Goal: Navigation & Orientation: Find specific page/section

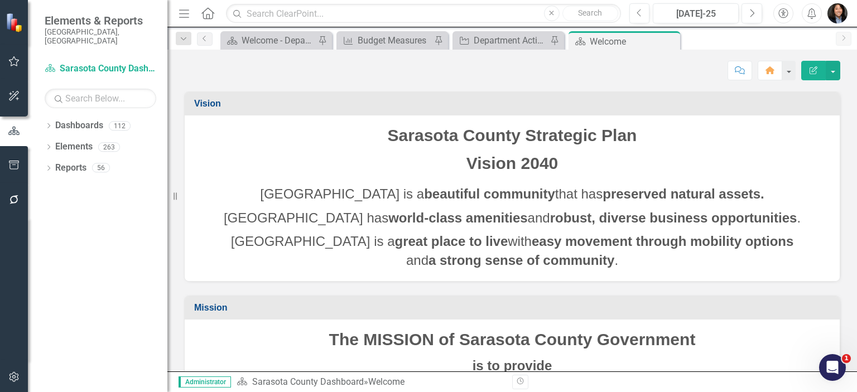
click at [44, 117] on div "Dropdown Dashboards 112 2026 DRAFT Strategic Plan Sarasota County Dashboard Dem…" at bounding box center [97, 254] width 139 height 275
click at [47, 124] on icon "Dropdown" at bounding box center [49, 127] width 8 height 6
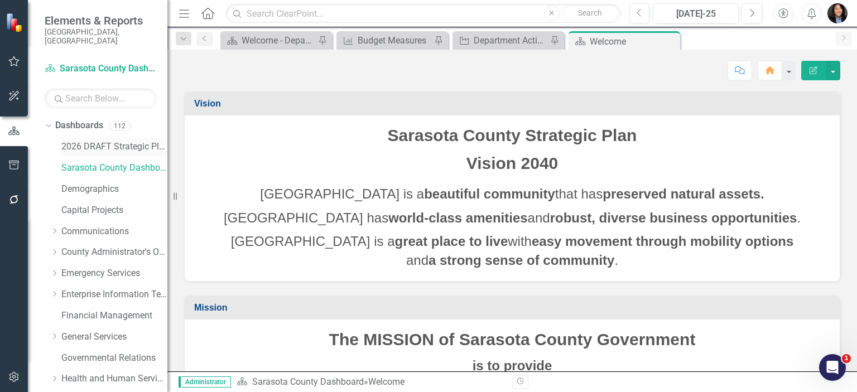
click at [80, 141] on link "2026 DRAFT Strategic Plan" at bounding box center [114, 147] width 106 height 13
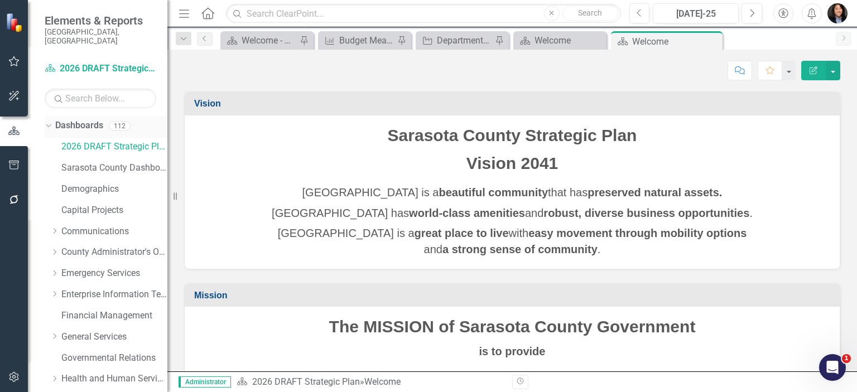
click at [51, 117] on div "Dropdown Dashboards 112" at bounding box center [106, 127] width 123 height 21
click at [47, 122] on icon "Dropdown" at bounding box center [47, 126] width 6 height 8
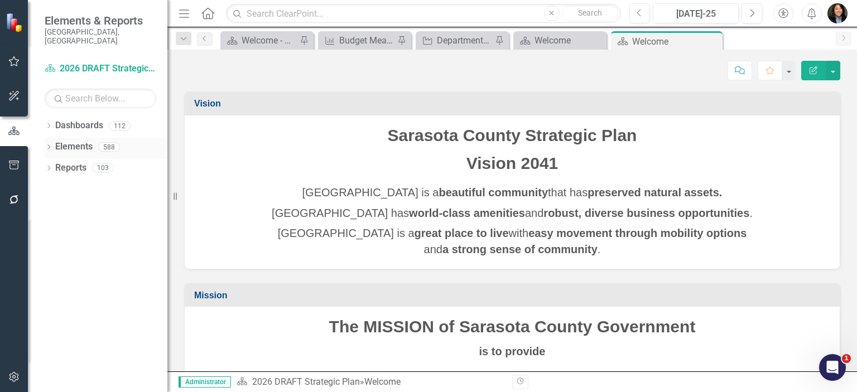
click at [48, 144] on div "Dropdown" at bounding box center [49, 148] width 8 height 9
click at [78, 183] on link "Action Actions" at bounding box center [83, 189] width 45 height 13
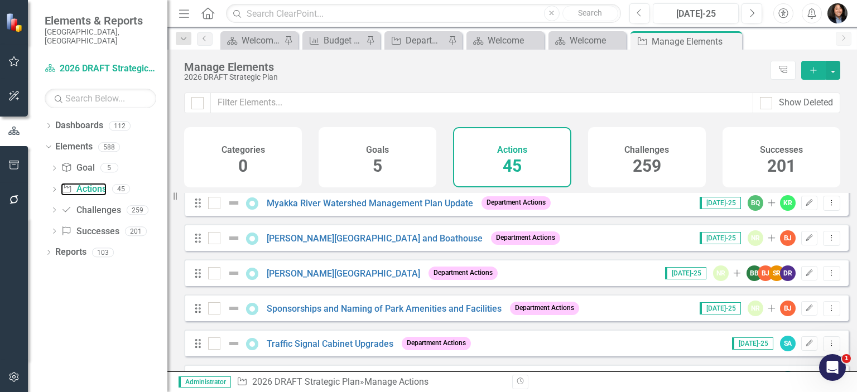
scroll to position [1283, 0]
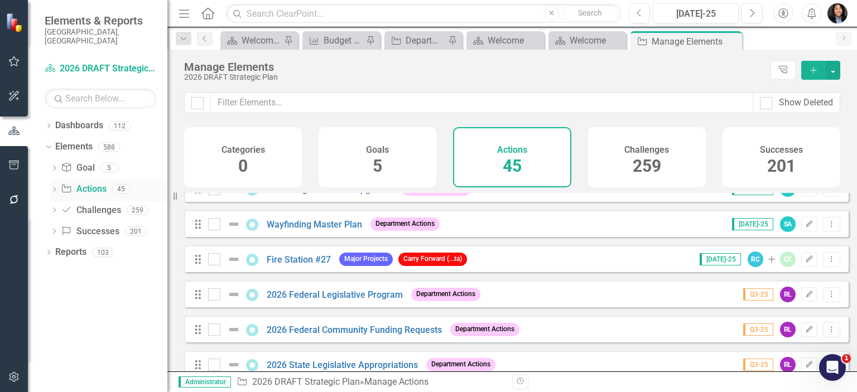
click at [56, 187] on icon "Dropdown" at bounding box center [54, 190] width 8 height 6
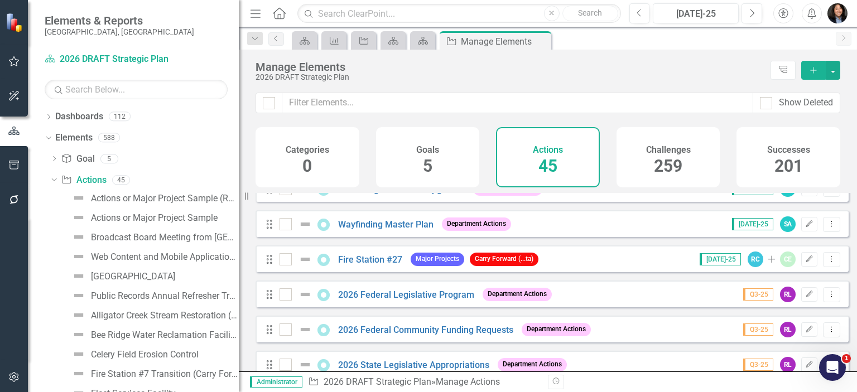
drag, startPoint x: 168, startPoint y: 194, endPoint x: 239, endPoint y: 192, distance: 70.3
click at [239, 192] on div "Resize" at bounding box center [243, 196] width 9 height 392
click at [46, 137] on icon "Dropdown" at bounding box center [47, 137] width 6 height 8
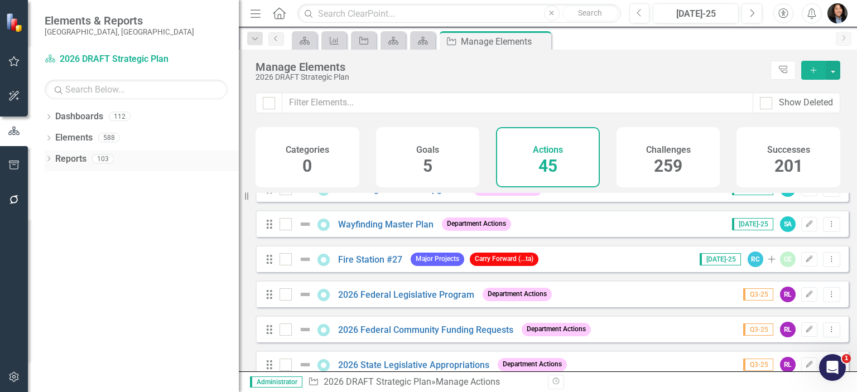
click at [54, 156] on div "Dropdown Reports 103" at bounding box center [142, 160] width 194 height 21
click at [50, 158] on icon "Dropdown" at bounding box center [49, 160] width 8 height 6
click at [81, 235] on link "Action Actions" at bounding box center [82, 239] width 45 height 13
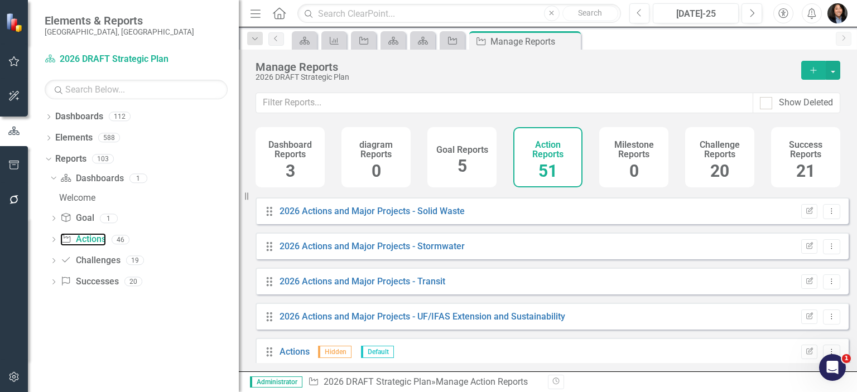
scroll to position [1398, 0]
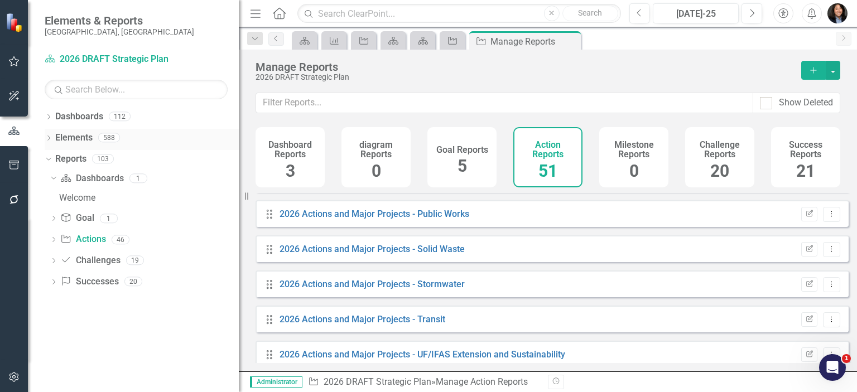
click at [49, 136] on icon "Dropdown" at bounding box center [49, 139] width 8 height 6
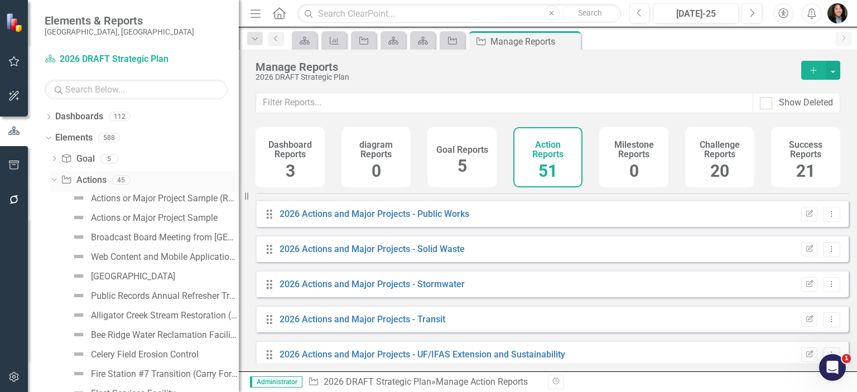
click at [87, 180] on link "Action Actions" at bounding box center [83, 180] width 45 height 13
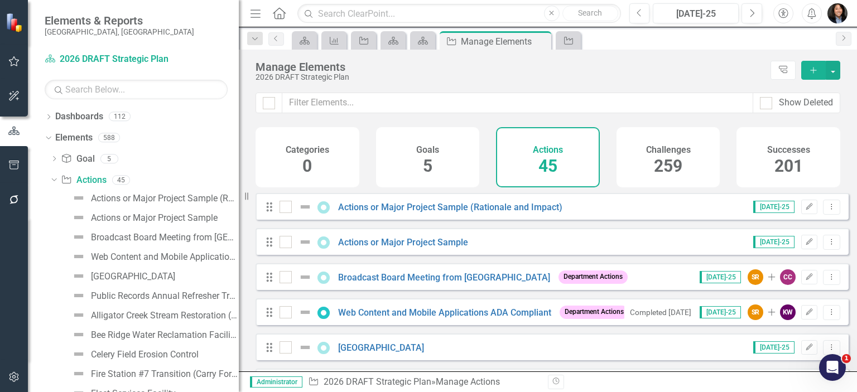
click at [255, 11] on icon "Menu" at bounding box center [255, 13] width 14 height 12
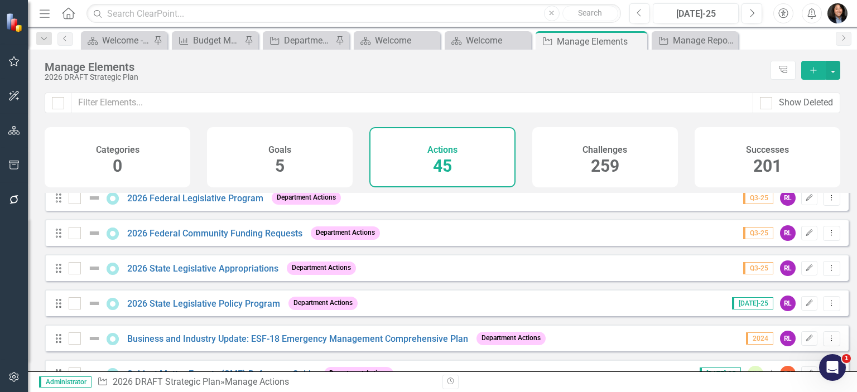
scroll to position [1354, 0]
